Goal: Use online tool/utility: Utilize a website feature to perform a specific function

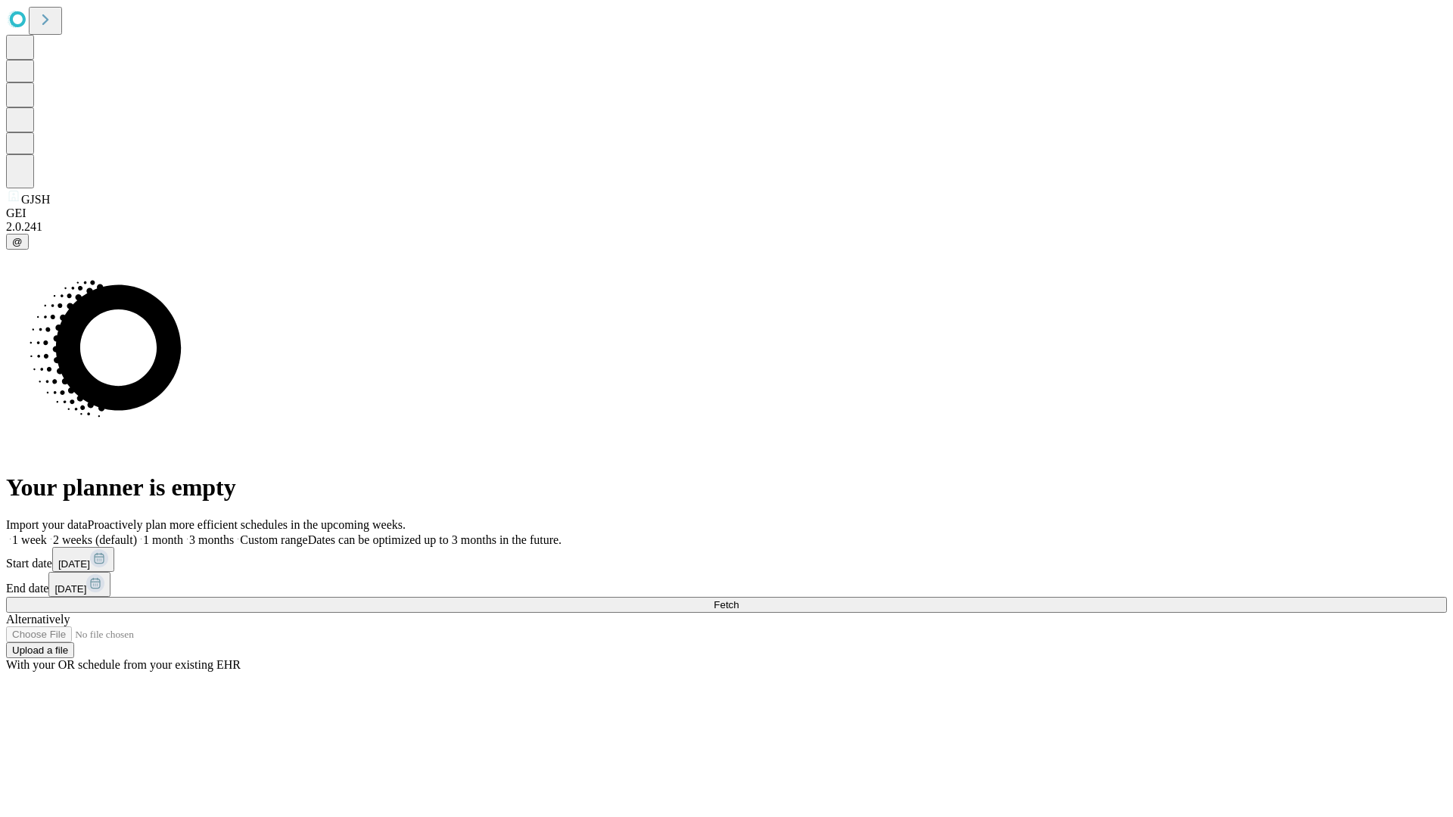
click at [739, 599] on span "Fetch" at bounding box center [726, 604] width 25 height 11
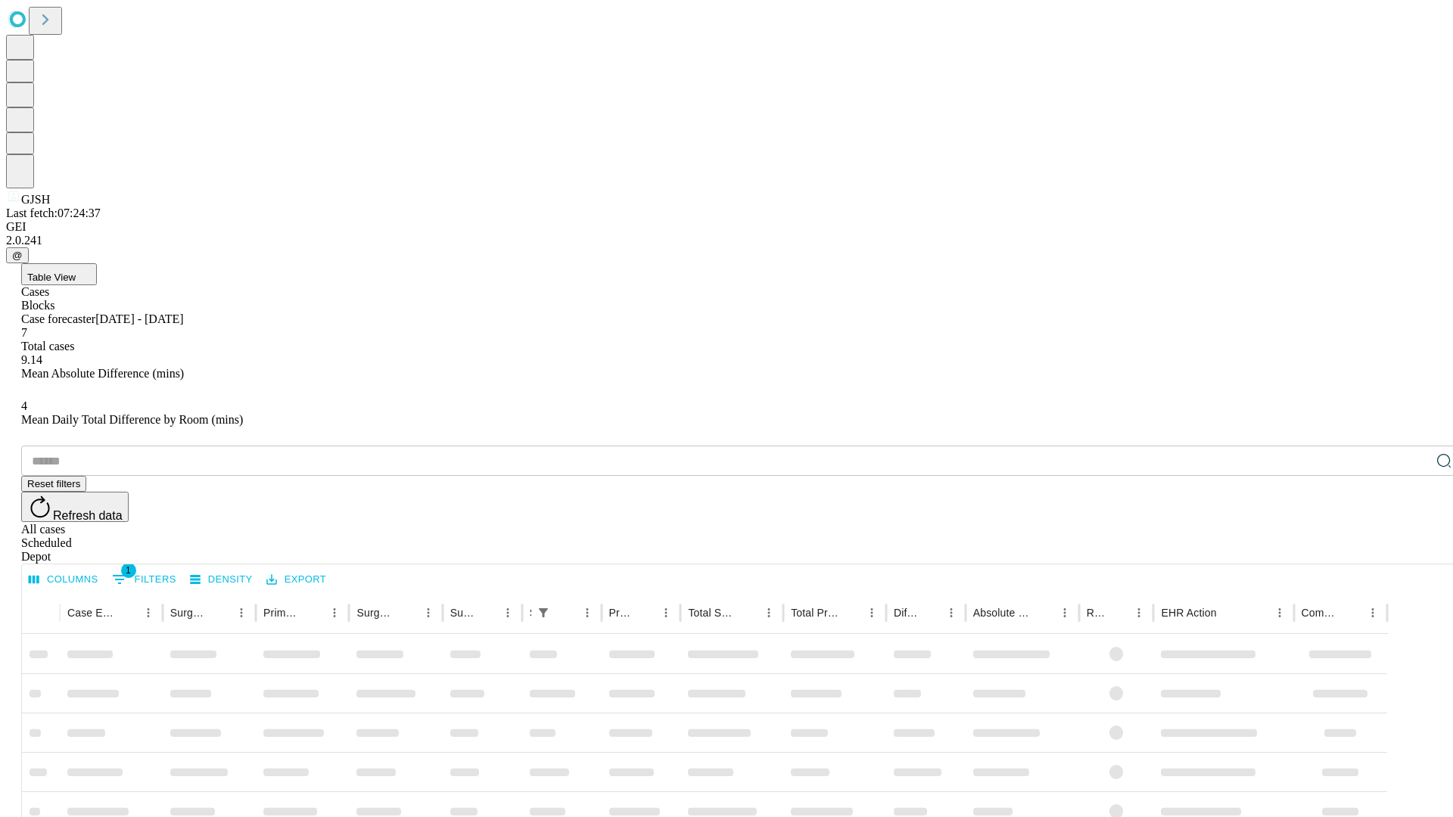
click at [76, 272] on span "Table View" at bounding box center [51, 277] width 48 height 11
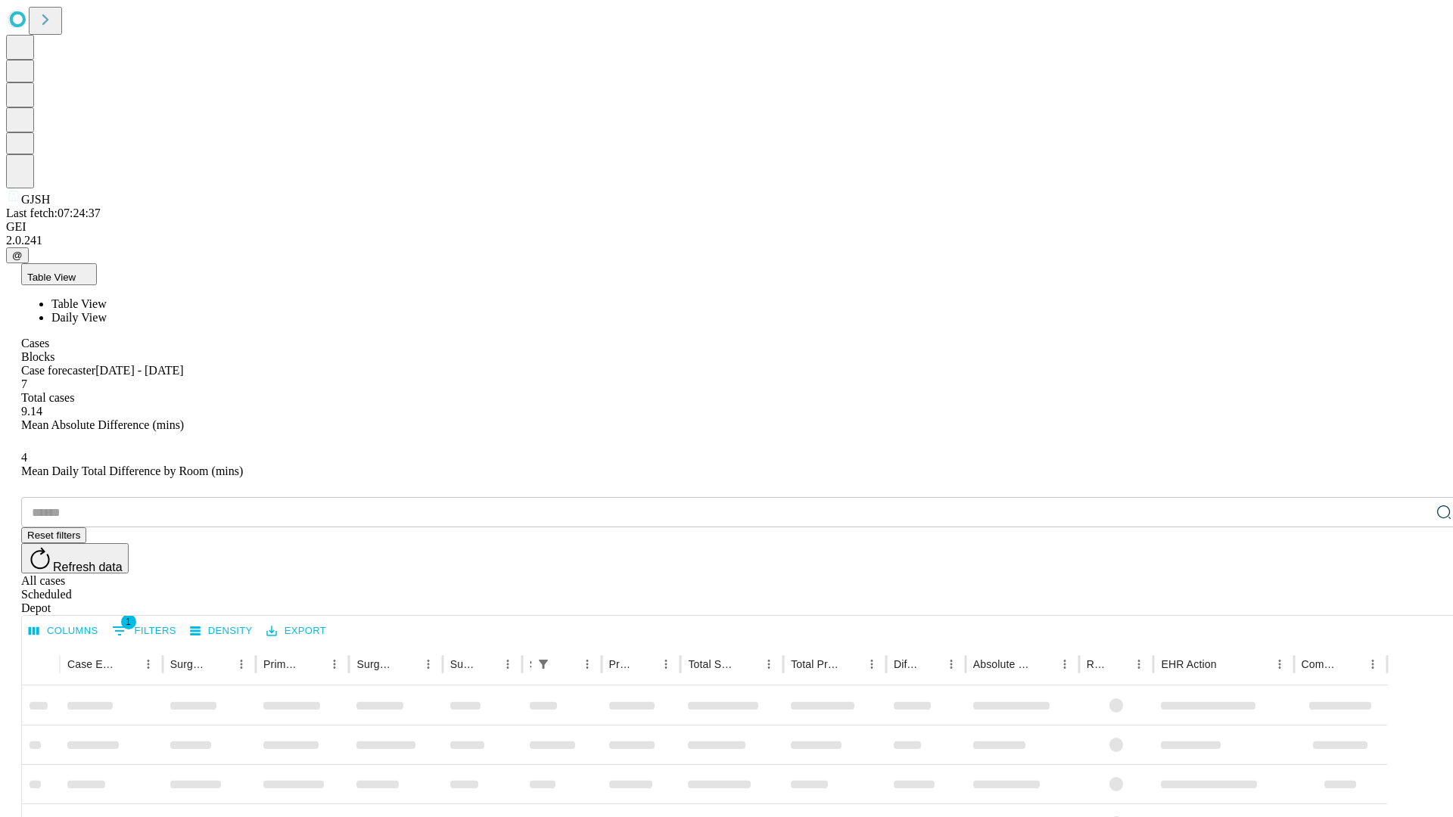
click at [107, 311] on span "Daily View" at bounding box center [78, 317] width 55 height 13
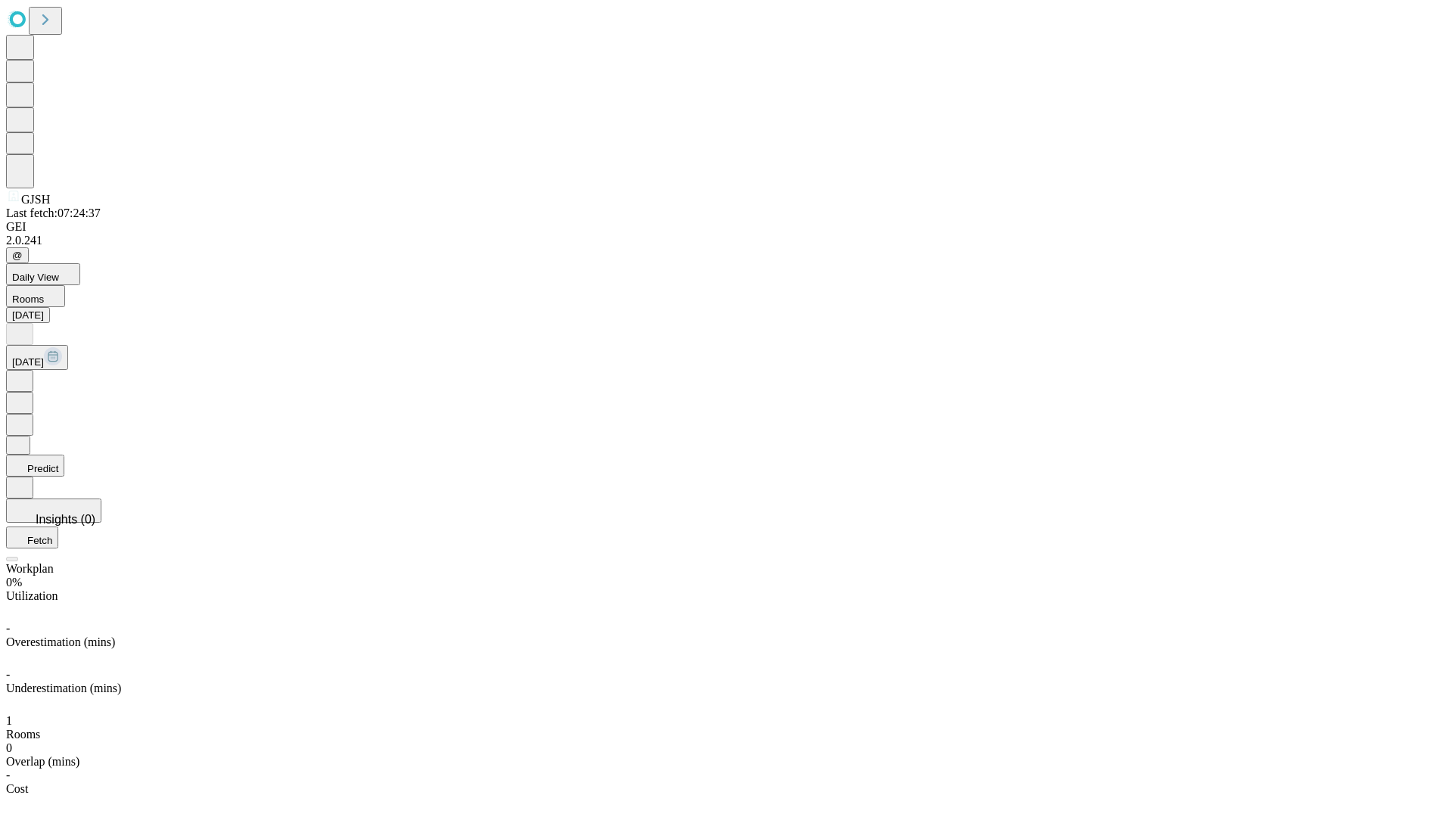
click at [64, 455] on button "Predict" at bounding box center [35, 466] width 58 height 22
